Goal: Task Accomplishment & Management: Manage account settings

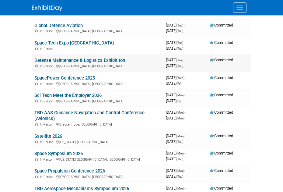
scroll to position [82, 0]
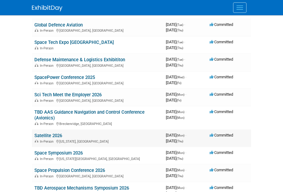
click at [46, 133] on link "Satellite 2026" at bounding box center [48, 135] width 28 height 5
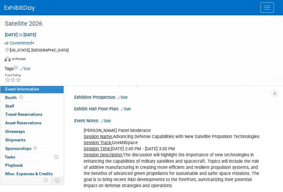
scroll to position [93, 0]
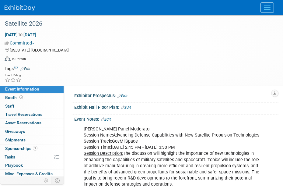
click at [108, 117] on link "Edit" at bounding box center [106, 119] width 10 height 4
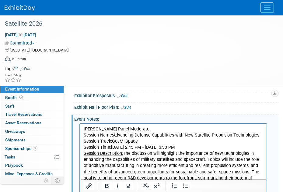
scroll to position [0, 0]
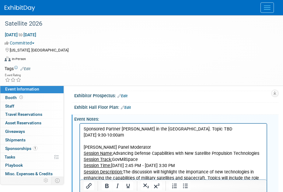
drag, startPoint x: 180, startPoint y: 137, endPoint x: 61, endPoint y: 108, distance: 123.1
copy body "Sponsored Partner [PERSON_NAME] in the [GEOGRAPHIC_DATA]. Topic TBD [DATE] 9:30…"
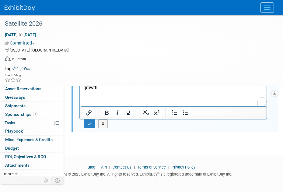
scroll to position [279, 0]
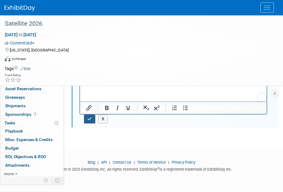
click at [88, 117] on icon "button" at bounding box center [89, 119] width 5 height 4
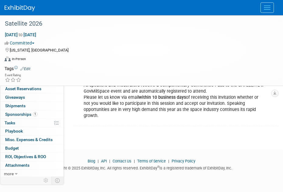
scroll to position [245, 0]
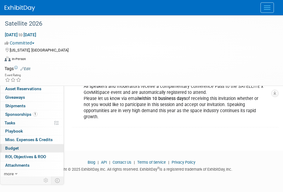
click at [8, 148] on span "Budget" at bounding box center [12, 148] width 14 height 5
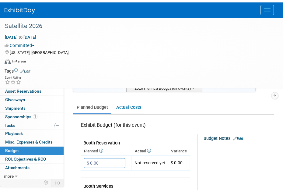
scroll to position [0, 0]
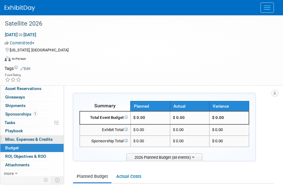
click at [34, 141] on link "0 Misc. Expenses & Credits 0" at bounding box center [31, 140] width 63 height 8
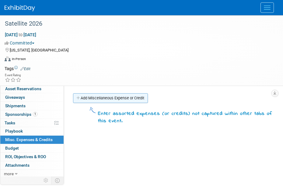
click at [104, 98] on link "Add Miscellaneous Expense or Credit" at bounding box center [110, 98] width 75 height 10
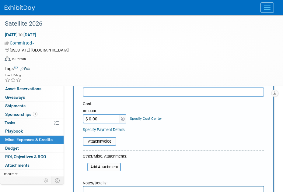
click at [125, 151] on div at bounding box center [174, 151] width 182 height 3
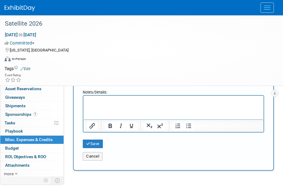
scroll to position [148, 0]
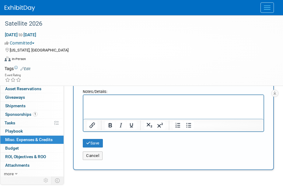
click at [110, 104] on html at bounding box center [173, 99] width 180 height 9
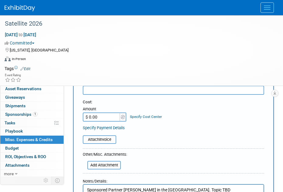
scroll to position [58, 0]
click at [102, 95] on input "text" at bounding box center [174, 90] width 182 height 9
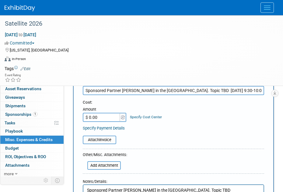
scroll to position [0, 9]
click at [122, 91] on input "Sponsored Partner [PERSON_NAME] in the [GEOGRAPHIC_DATA]. Topic TBD [DATE] 9:30…" at bounding box center [174, 90] width 182 height 9
drag, startPoint x: 130, startPoint y: 92, endPoint x: 298, endPoint y: 98, distance: 168.8
click at [283, 98] on html "Moog SDG Events Add Event Bulk Upload Events Shareable Event Boards Recently Vi…" at bounding box center [141, 38] width 283 height 192
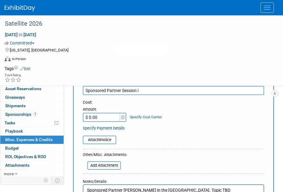
scroll to position [0, 0]
type input "Sponsored Partner Session"
click at [104, 114] on input "$ 0.00" at bounding box center [102, 117] width 38 height 9
type input "$ 7,000.00"
click at [181, 167] on form "Entry type: Expense (e.g. "Meal" or "Drayage", etc.) Credit (e.g. "Booth servic…" at bounding box center [174, 156] width 182 height 205
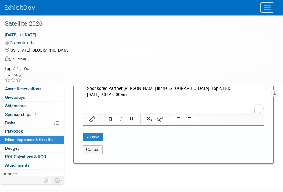
scroll to position [163, 0]
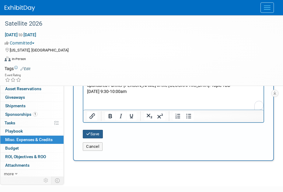
click at [84, 135] on button "Save" at bounding box center [93, 134] width 20 height 9
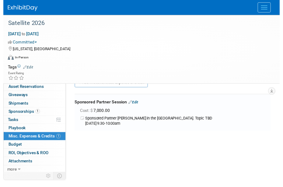
scroll to position [0, 0]
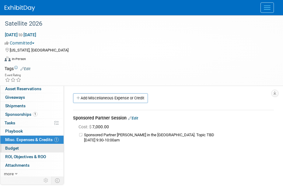
click at [10, 148] on span "Budget" at bounding box center [12, 148] width 14 height 5
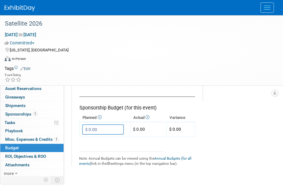
scroll to position [417, 2]
click at [118, 132] on input "$ 0.00" at bounding box center [103, 129] width 42 height 10
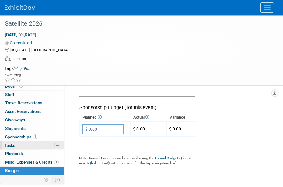
scroll to position [0, 0]
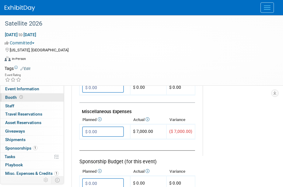
click at [15, 98] on span "Booth" at bounding box center [14, 97] width 19 height 5
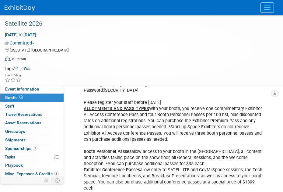
scroll to position [93, 0]
